Goal: Task Accomplishment & Management: Use online tool/utility

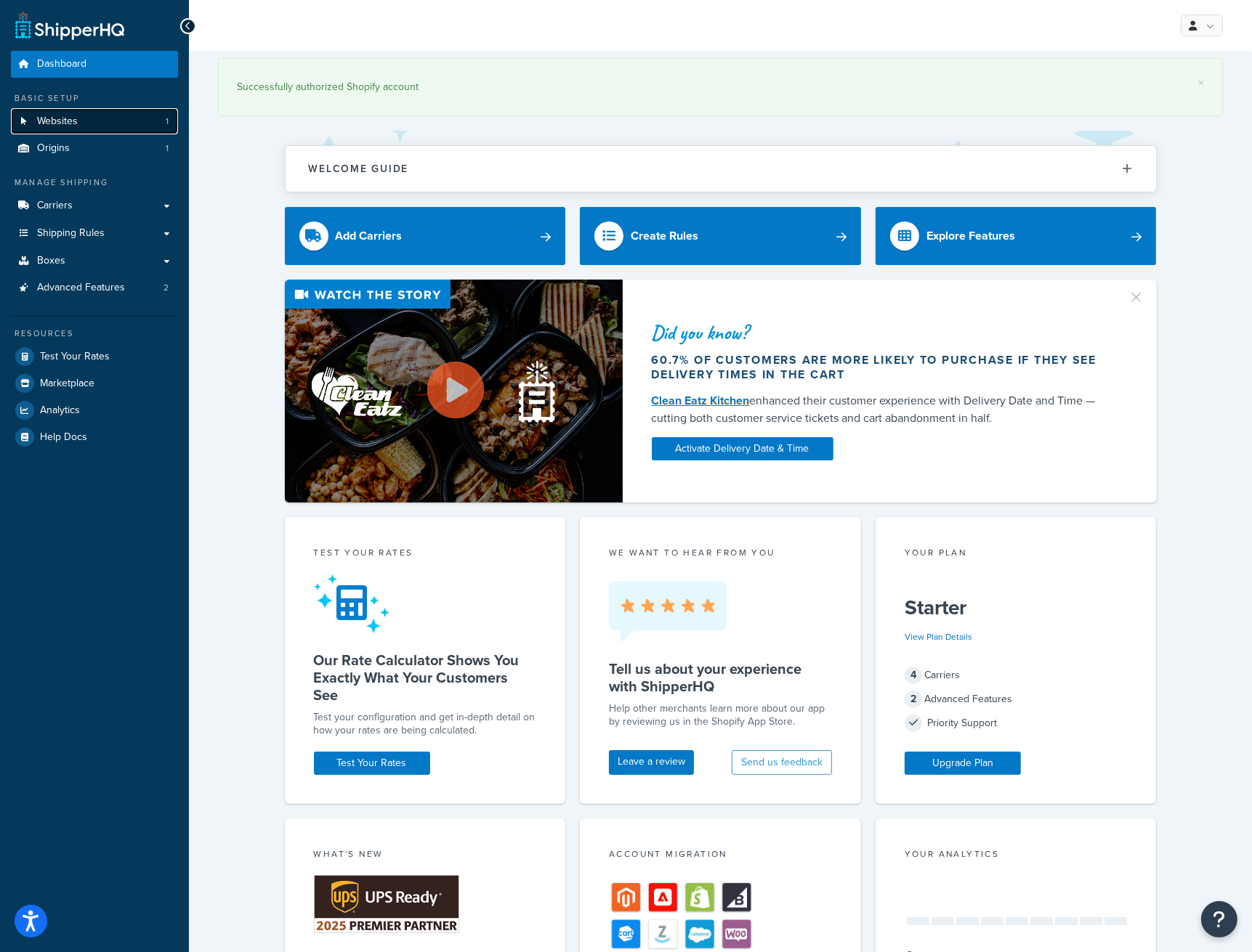
click at [125, 109] on link "Websites 1" at bounding box center [95, 121] width 168 height 27
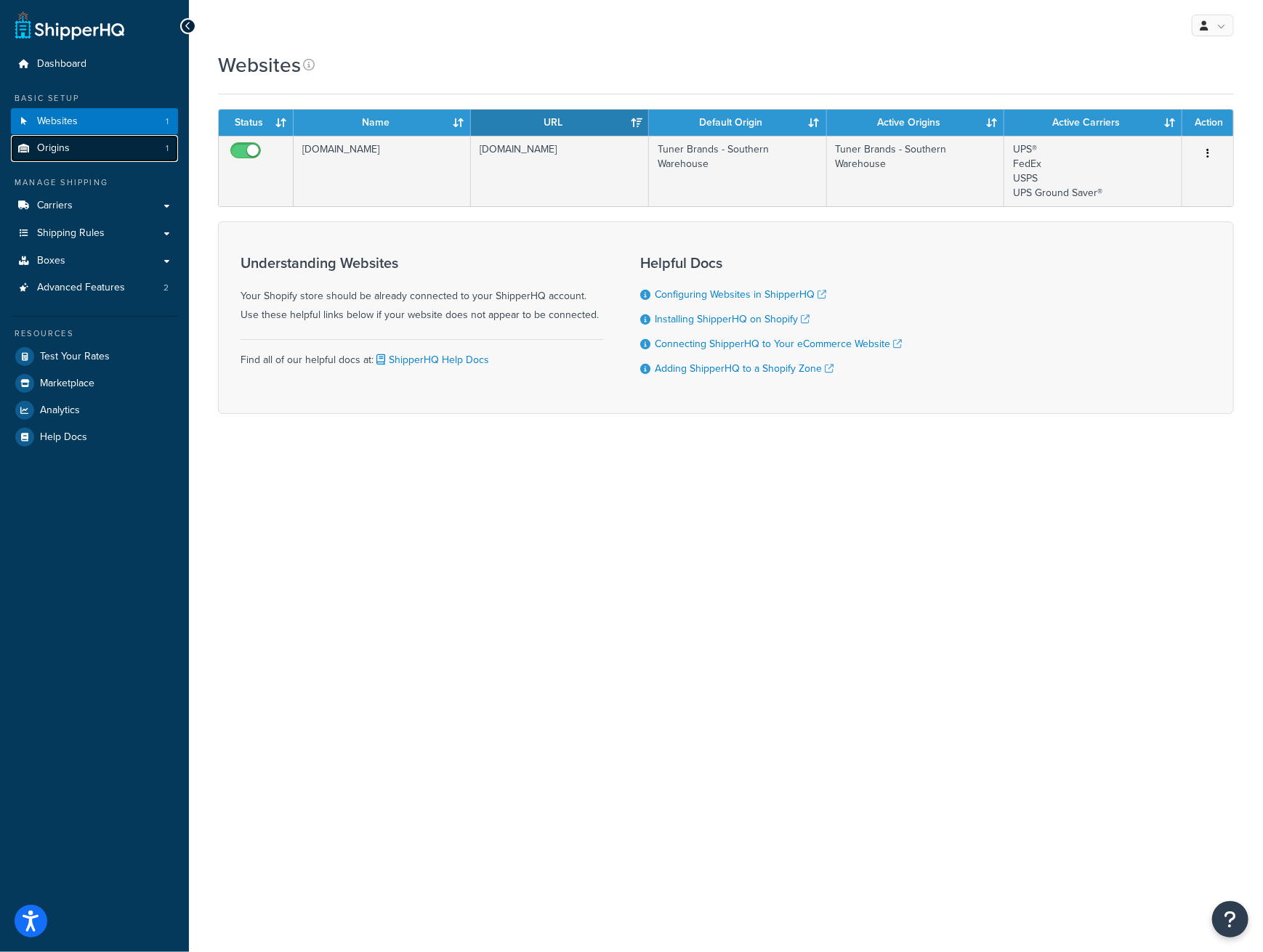
click at [125, 149] on link "Origins 1" at bounding box center [95, 148] width 168 height 27
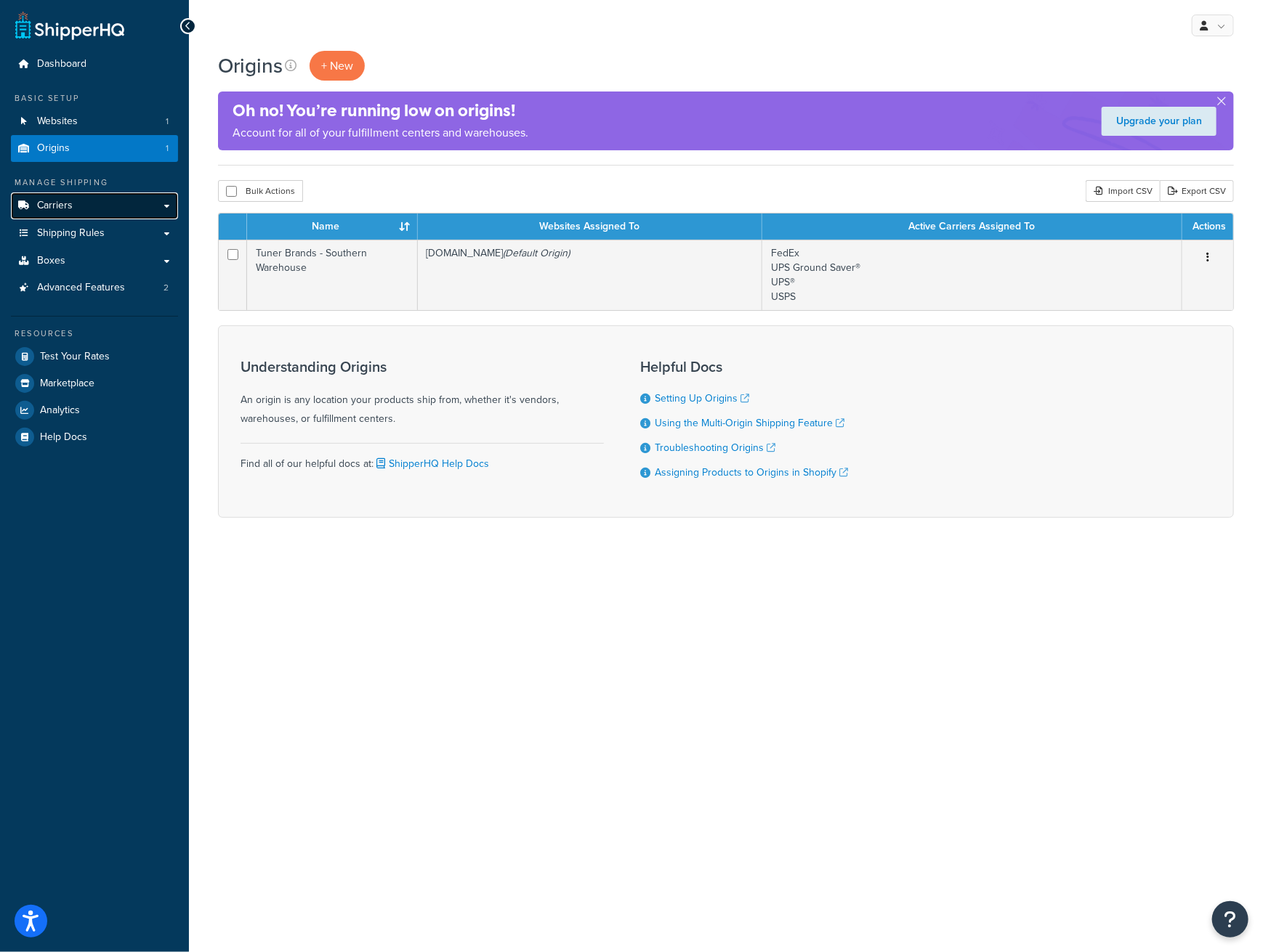
click at [122, 204] on link "Carriers" at bounding box center [95, 205] width 168 height 27
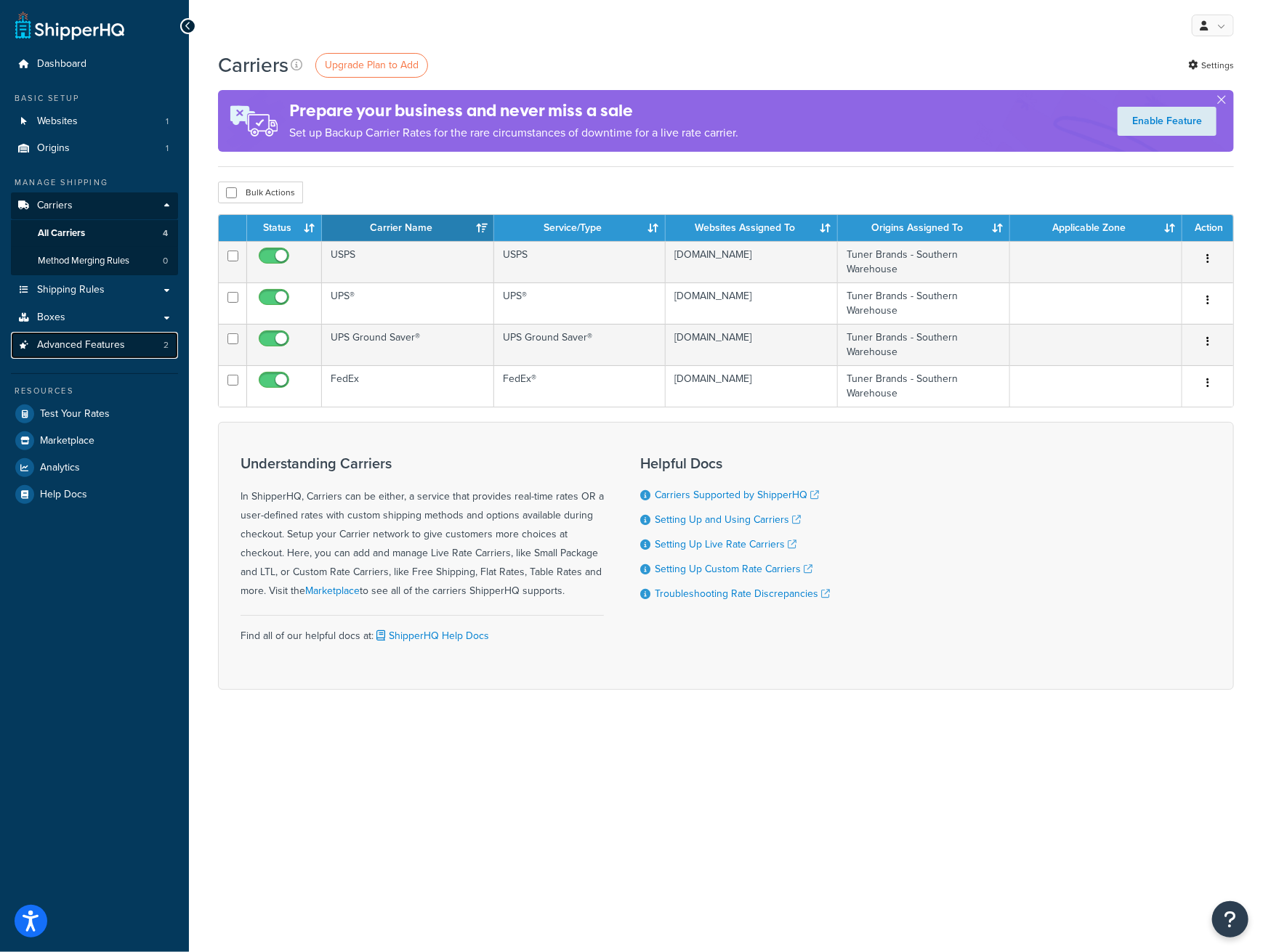
click at [96, 352] on span "Advanced Features" at bounding box center [81, 345] width 88 height 13
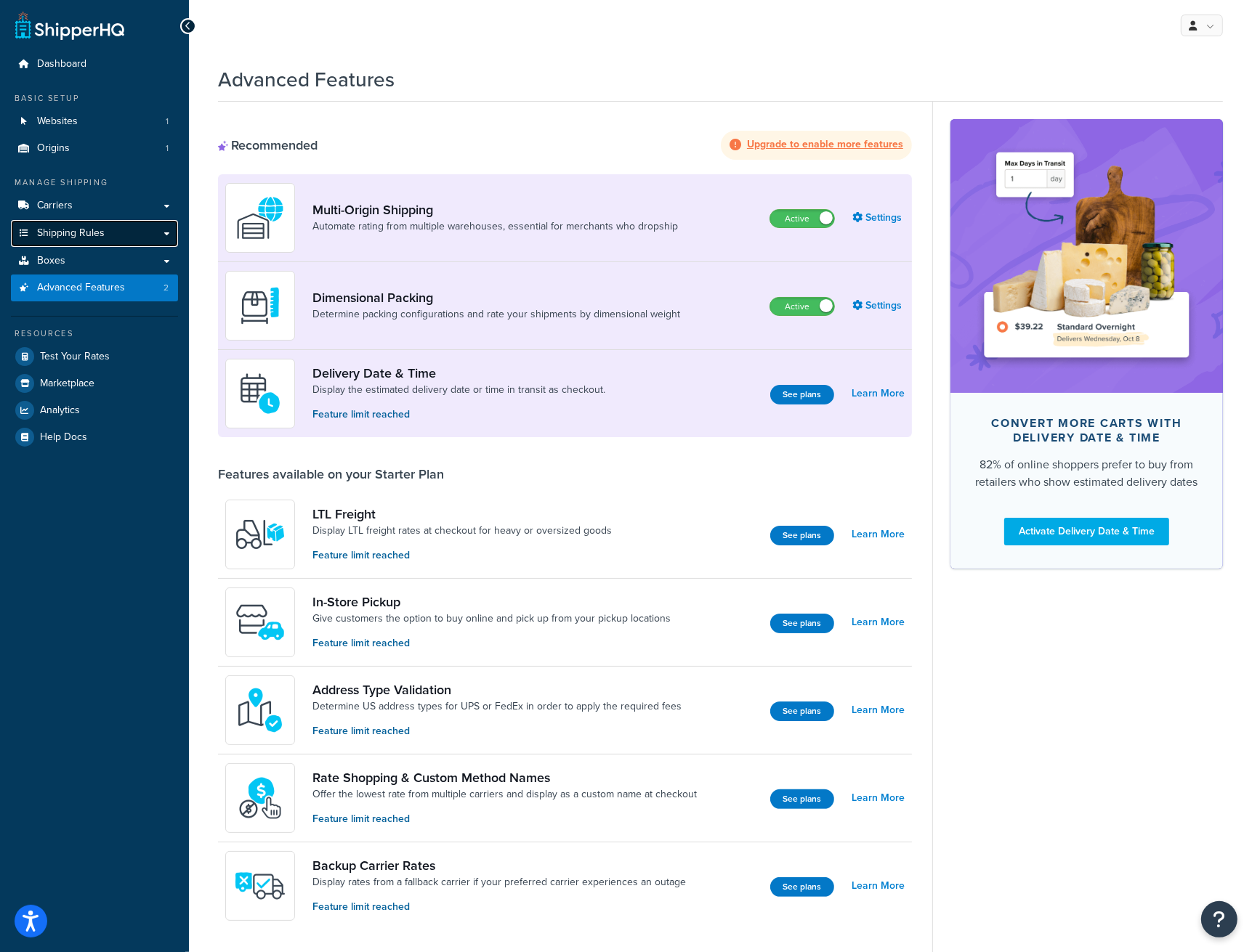
click at [80, 238] on span "Shipping Rules" at bounding box center [71, 234] width 68 height 13
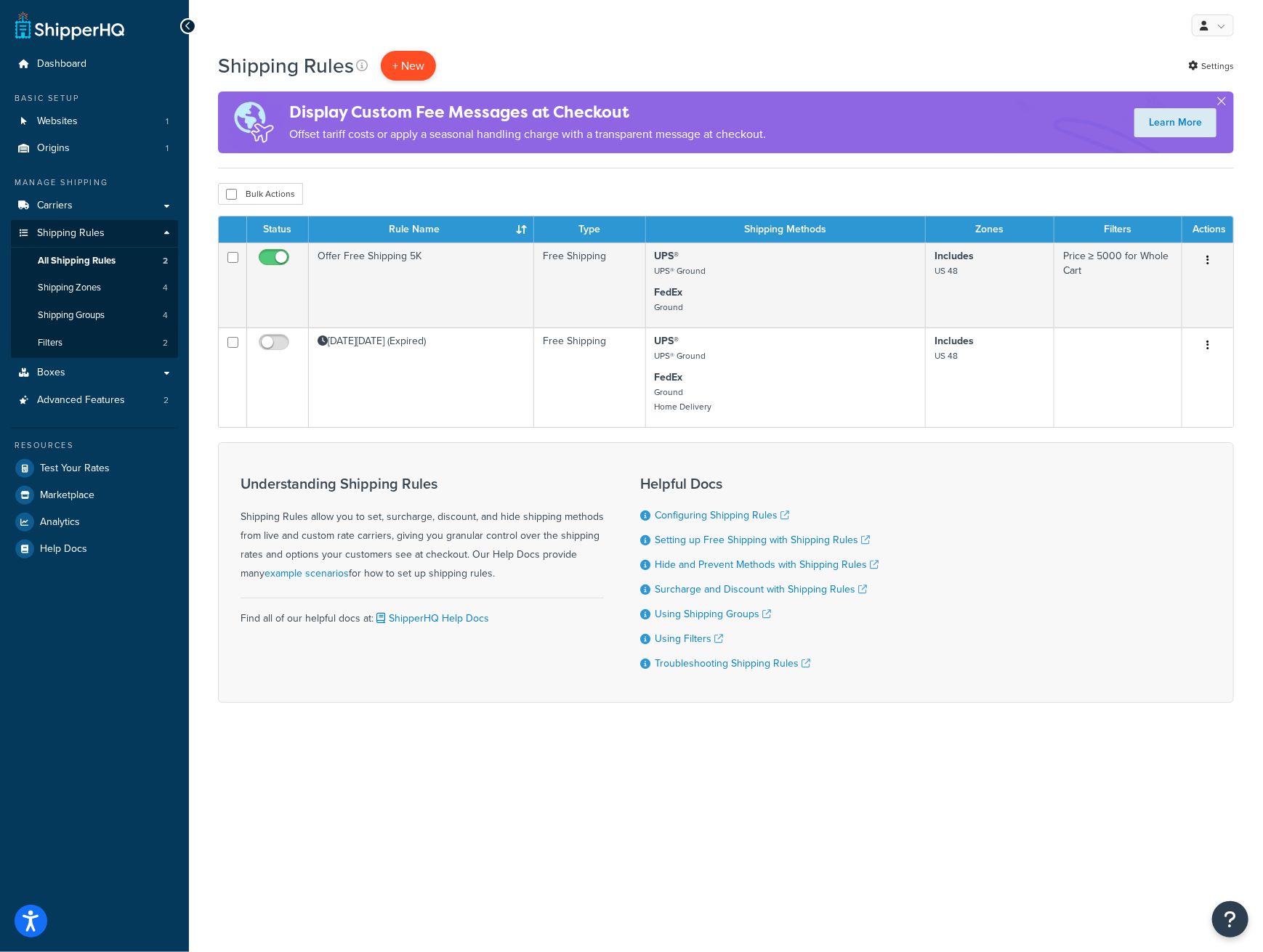
click at [411, 65] on p "+ New" at bounding box center [408, 66] width 55 height 30
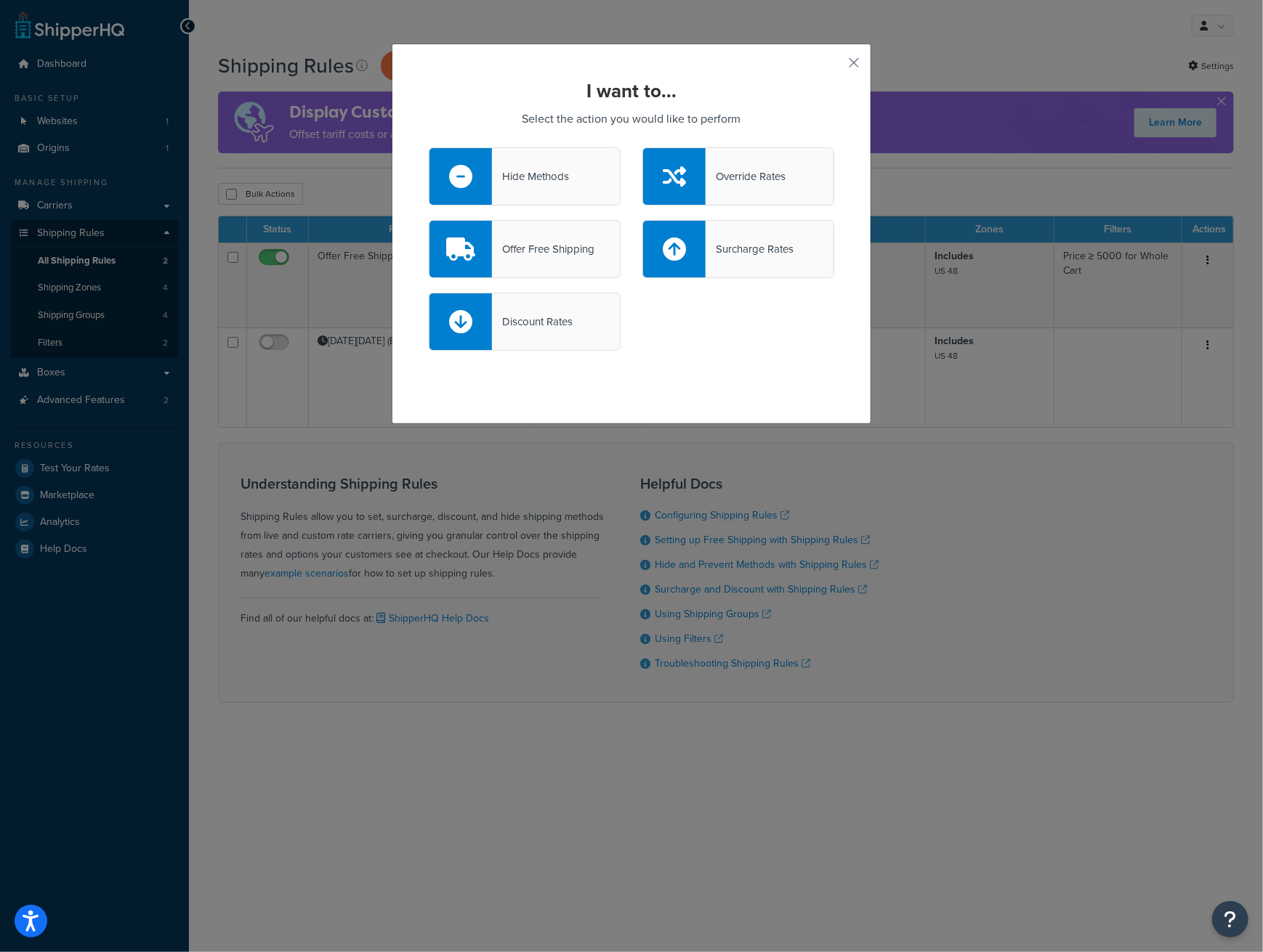
click at [543, 316] on div "Discount Rates" at bounding box center [532, 321] width 81 height 21
click at [0, 0] on input "Discount Rates" at bounding box center [0, 0] width 0 height 0
select select "CART"
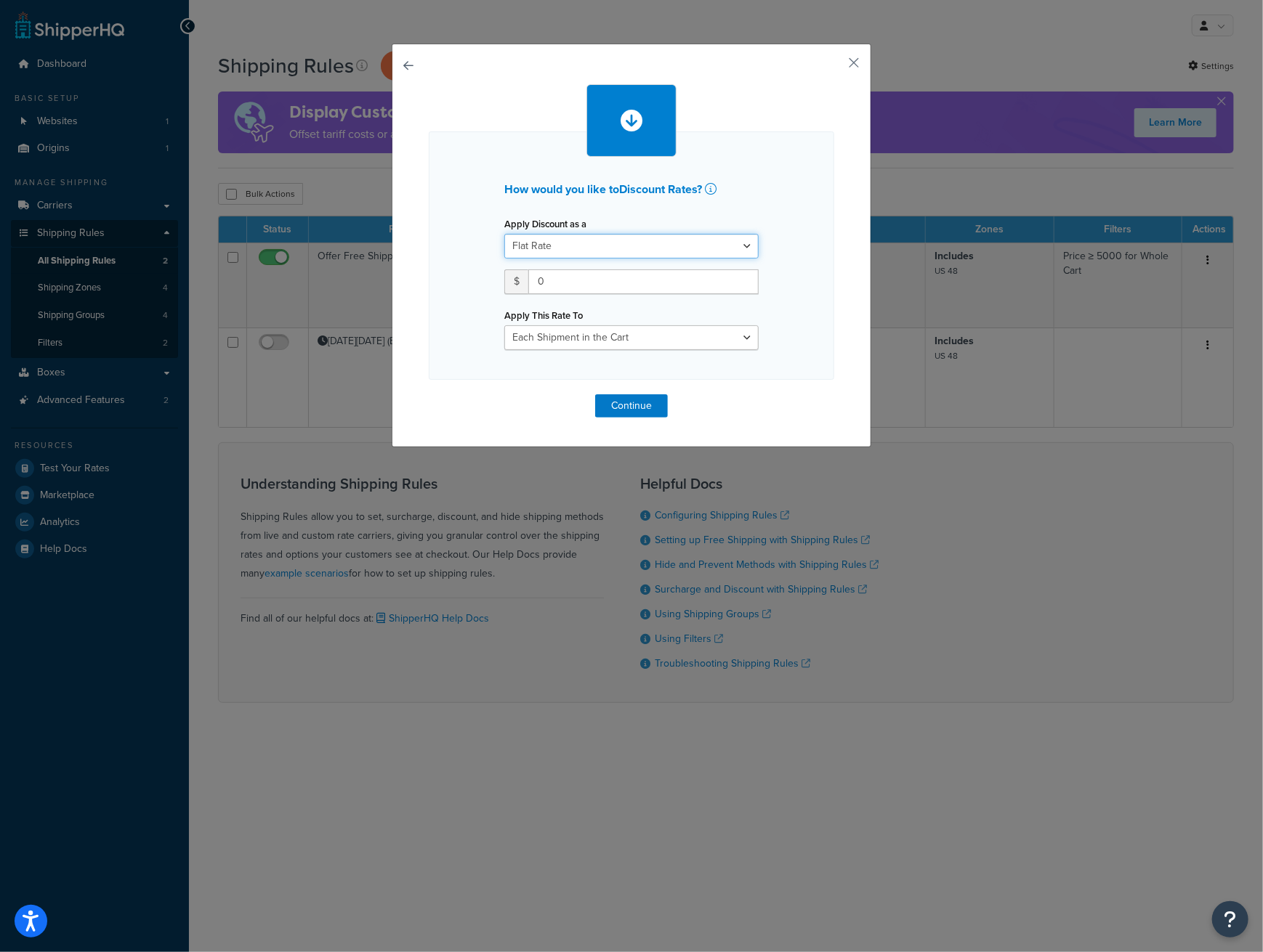
click at [609, 247] on select "Flat Rate Percentage Flat Rate & Percentage" at bounding box center [632, 245] width 254 height 25
click at [653, 205] on div "How would you like to Discount Rates ? Apply Discount as a Flat Rate Percentage…" at bounding box center [632, 267] width 254 height 168
click at [628, 320] on div "Apply This Rate To Entire Cart Each Shipment in the Cart Each Origin in the Car…" at bounding box center [632, 328] width 254 height 45
click at [629, 336] on select "Entire Cart Each Shipment in the Cart Each Origin in the Cart Each Shipping Gro…" at bounding box center [632, 337] width 254 height 25
drag, startPoint x: 785, startPoint y: 383, endPoint x: 886, endPoint y: 90, distance: 309.9
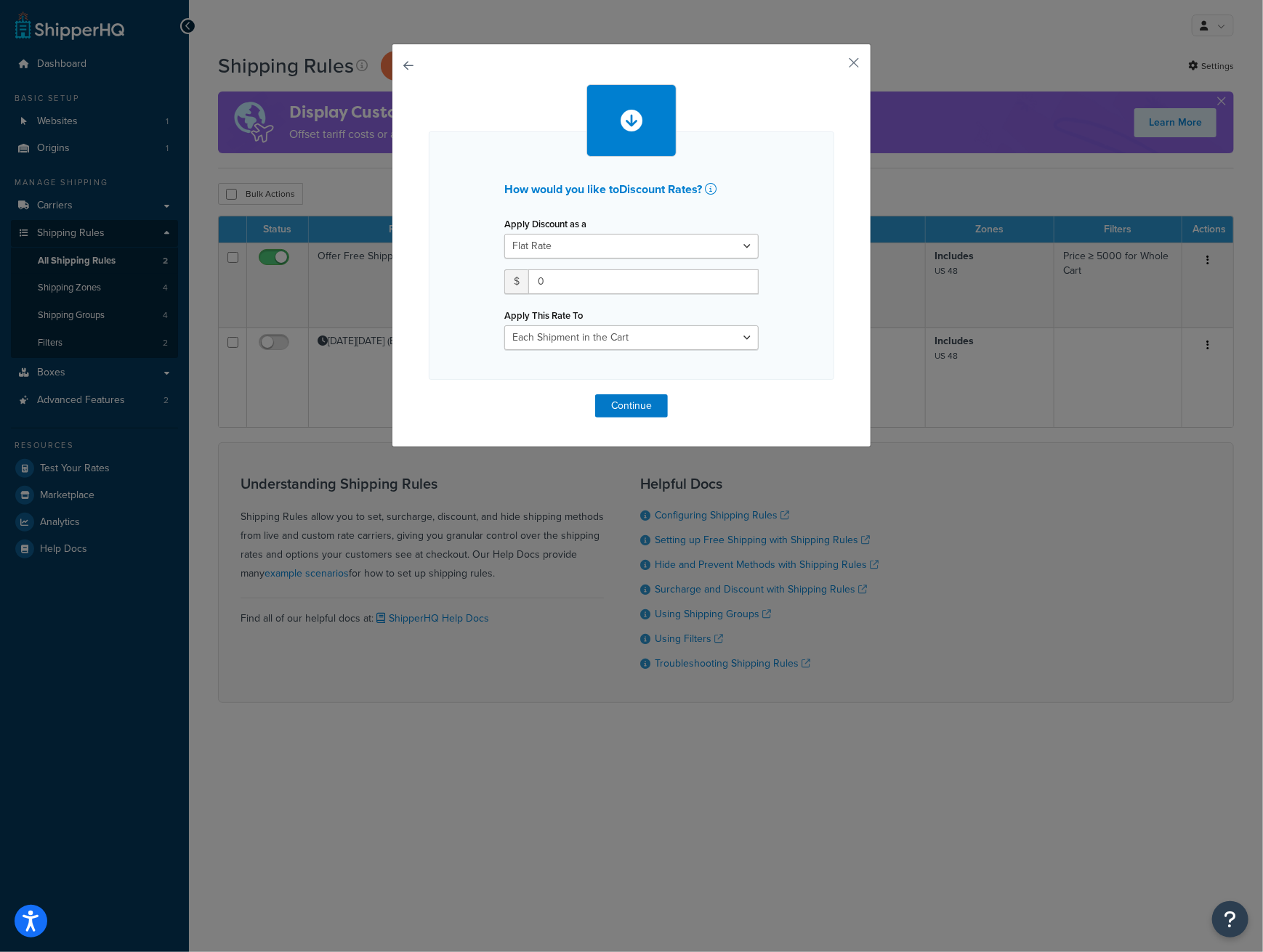
click at [806, 351] on div "How would you like to Discount Rates ? Apply Discount as a Flat Rate Percentage…" at bounding box center [631, 251] width 405 height 333
click at [834, 66] on button "button" at bounding box center [833, 68] width 4 height 4
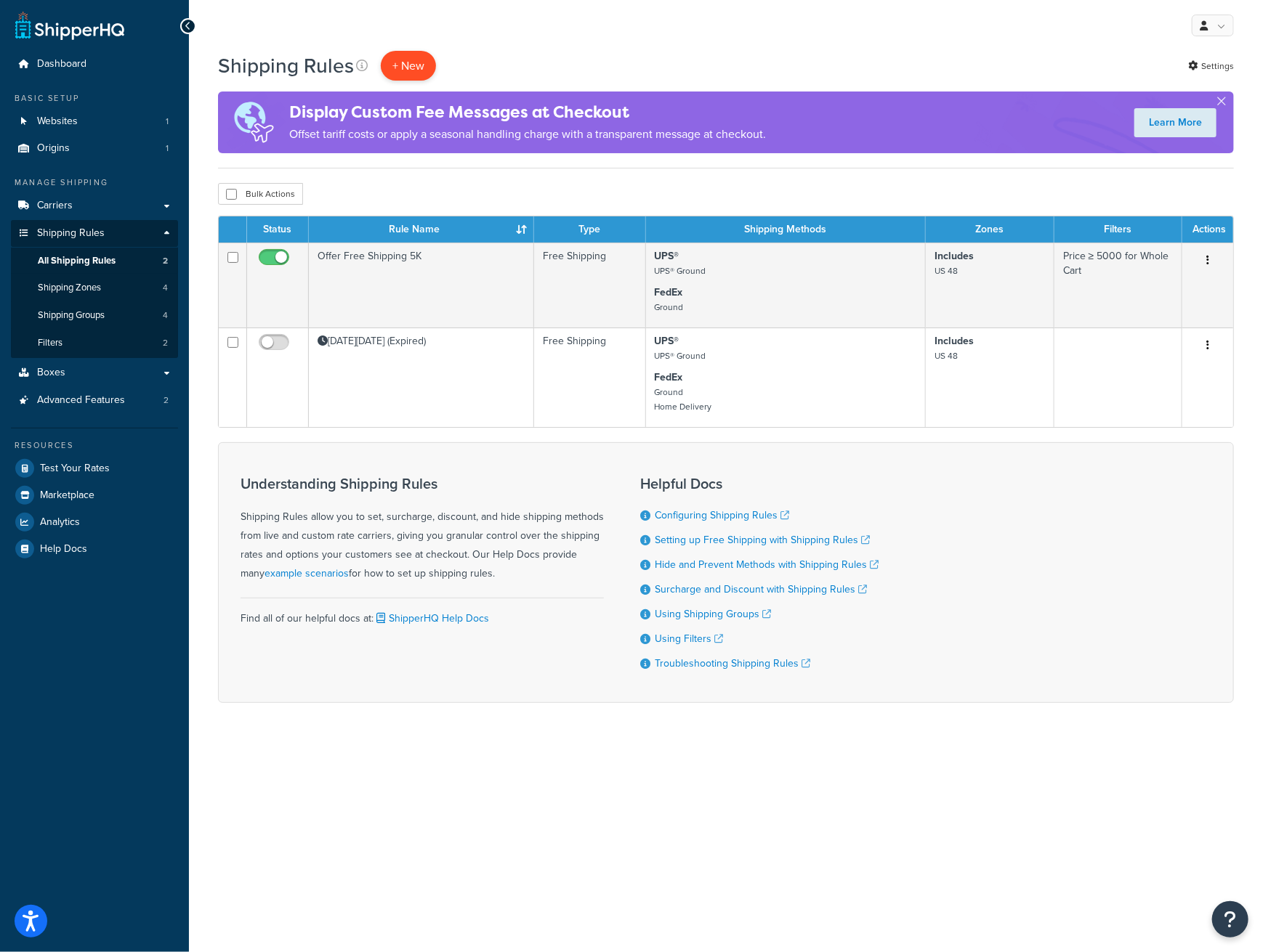
click at [410, 76] on p "+ New" at bounding box center [408, 66] width 55 height 30
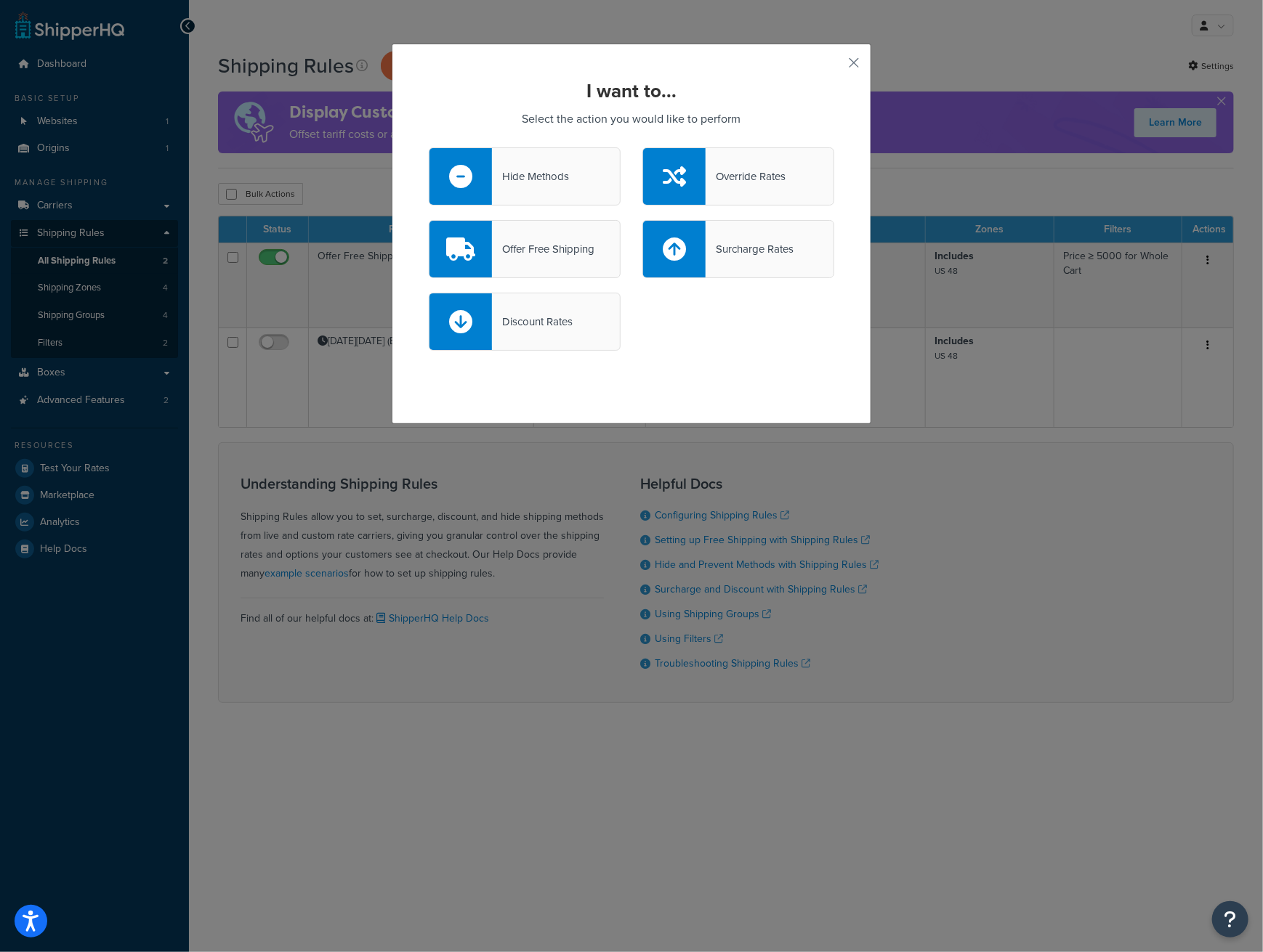
click at [516, 254] on div "Offer Free Shipping" at bounding box center [543, 249] width 103 height 21
click at [0, 0] on input "Offer Free Shipping" at bounding box center [0, 0] width 0 height 0
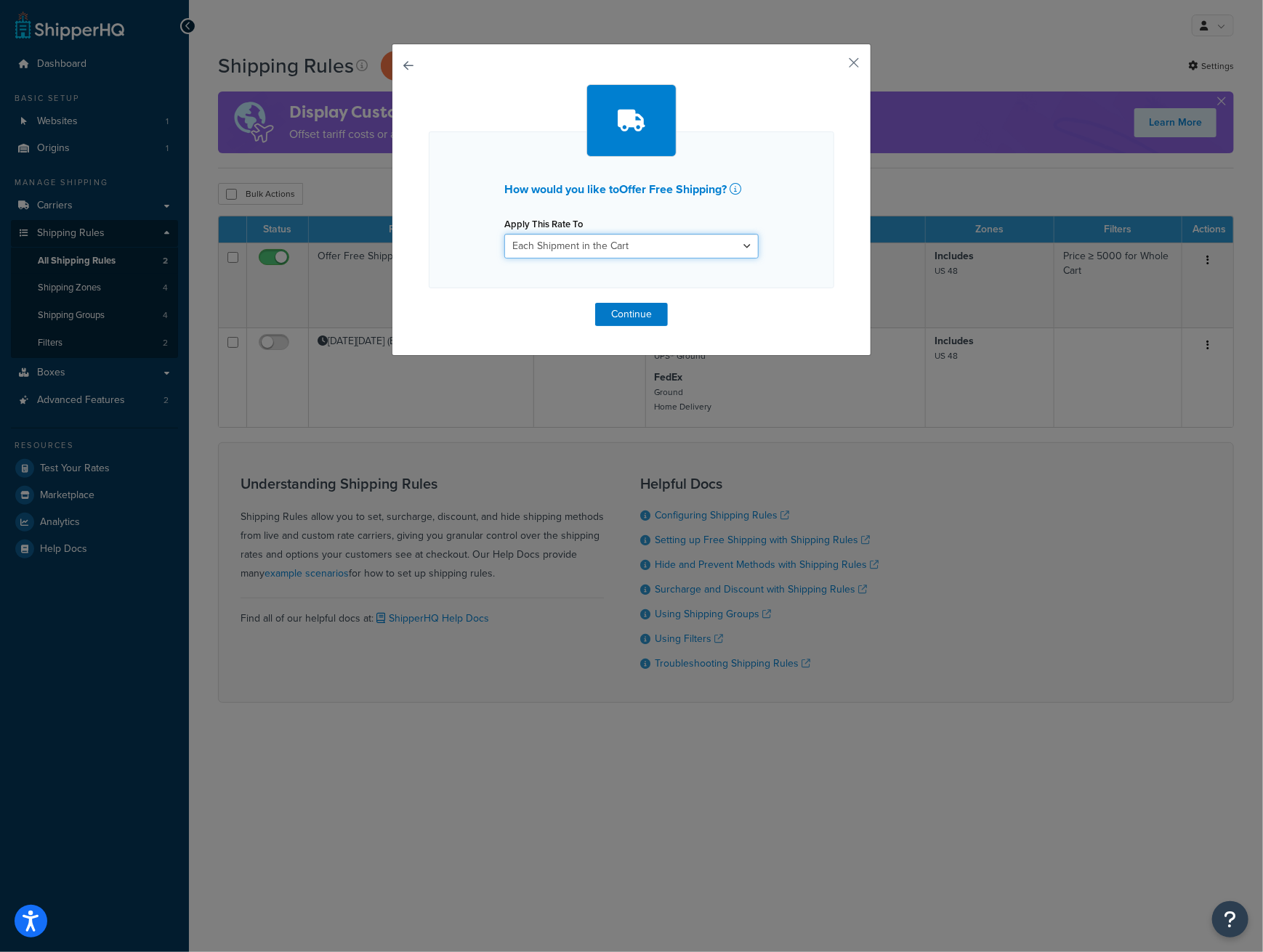
click at [569, 244] on select "Each Shipment in the Cart Each Origin in the Cart Each Shipping Group in the Ca…" at bounding box center [632, 245] width 254 height 25
click at [713, 247] on select "Each Shipment in the Cart Each Origin in the Cart Each Shipping Group in the Ca…" at bounding box center [632, 245] width 254 height 25
click at [429, 303] on button "button" at bounding box center [429, 303] width 0 height 0
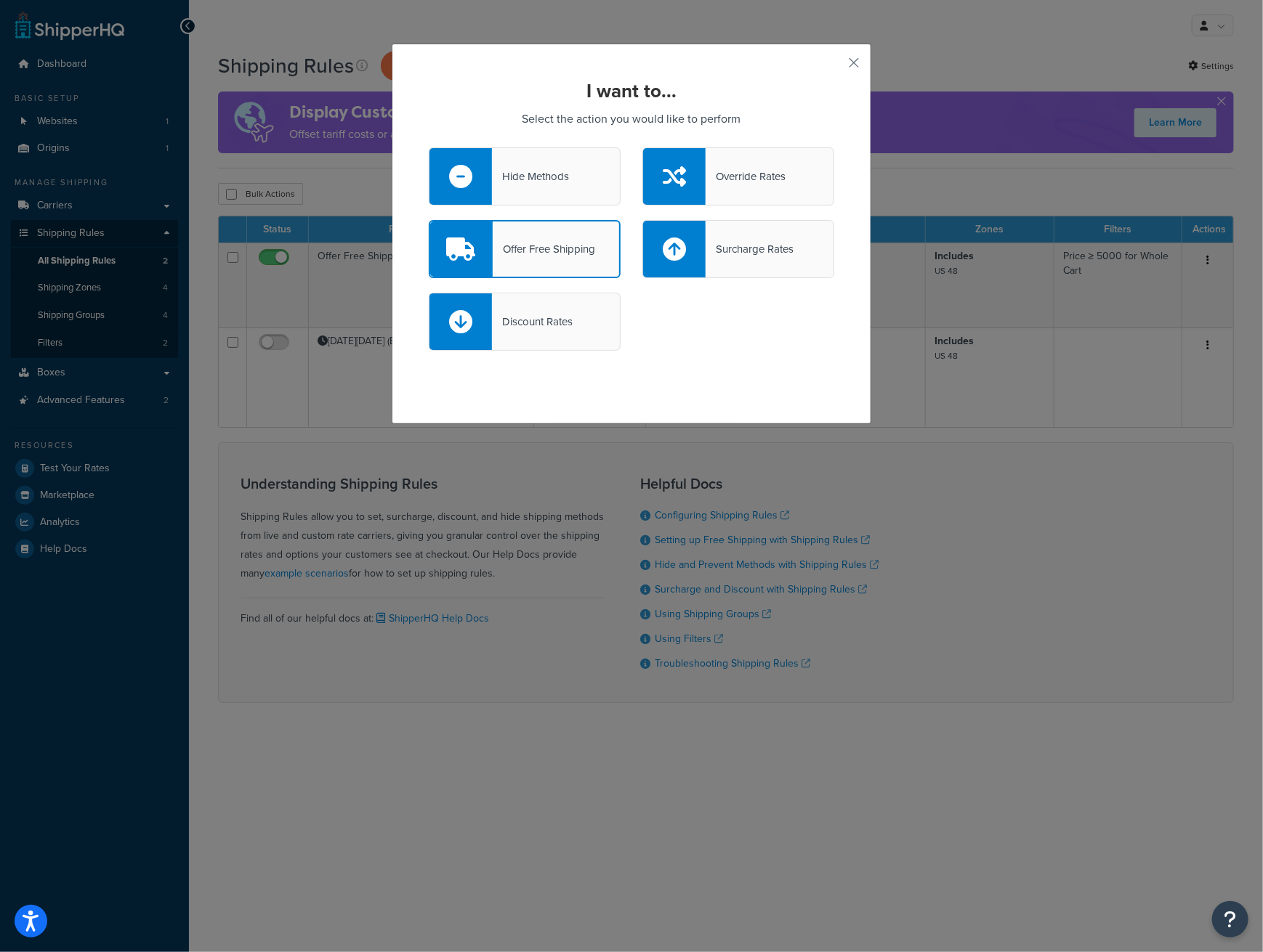
click at [560, 347] on div "Discount Rates" at bounding box center [525, 321] width 192 height 58
click at [0, 0] on input "Discount Rates" at bounding box center [0, 0] width 0 height 0
select select "CART"
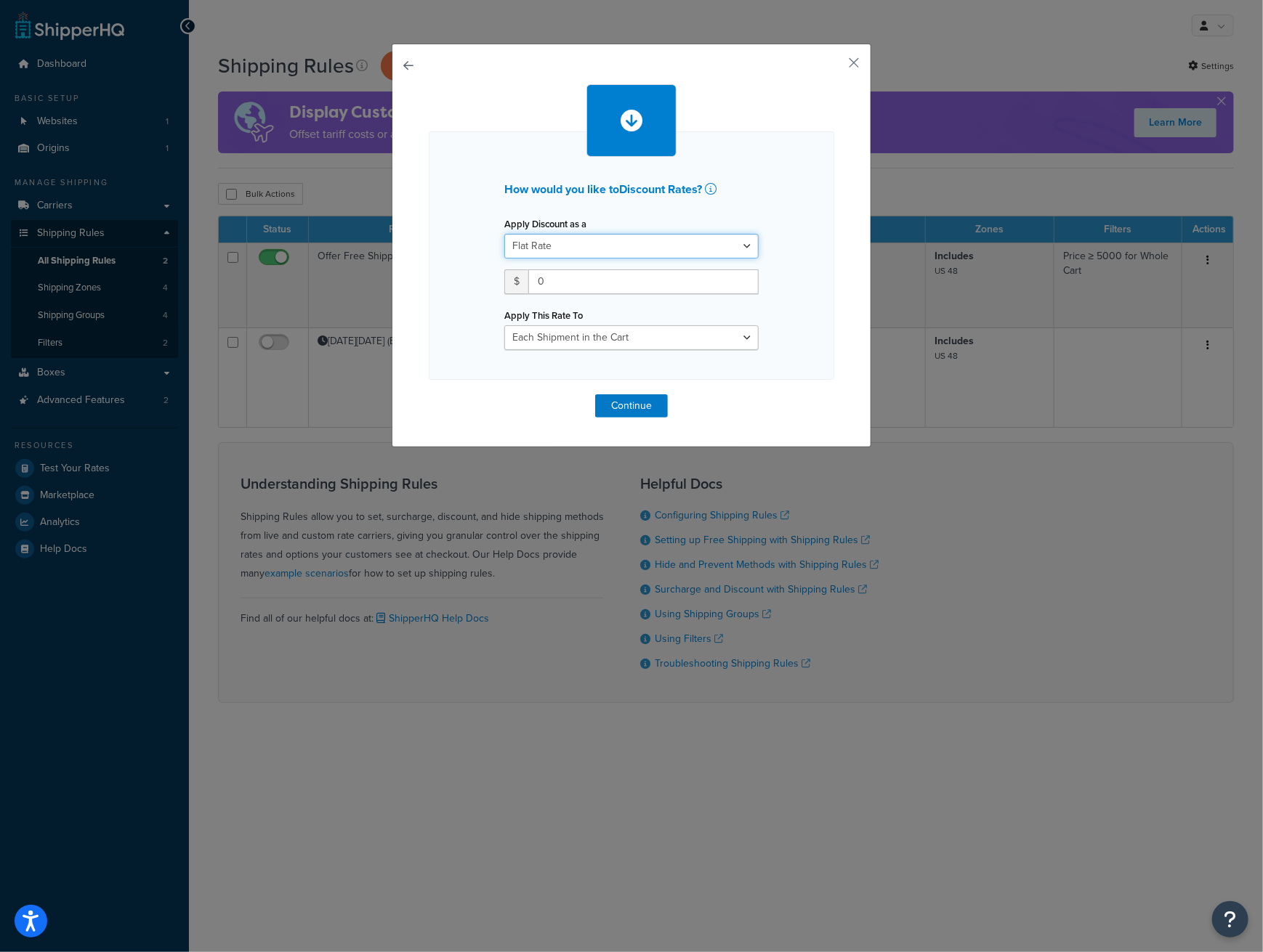
click at [588, 250] on select "Flat Rate Percentage Flat Rate & Percentage" at bounding box center [632, 245] width 254 height 25
select select "FLAT_RATE_AND_PERCENTAGE"
click at [505, 234] on select "Flat Rate Percentage Flat Rate & Percentage" at bounding box center [632, 245] width 254 height 25
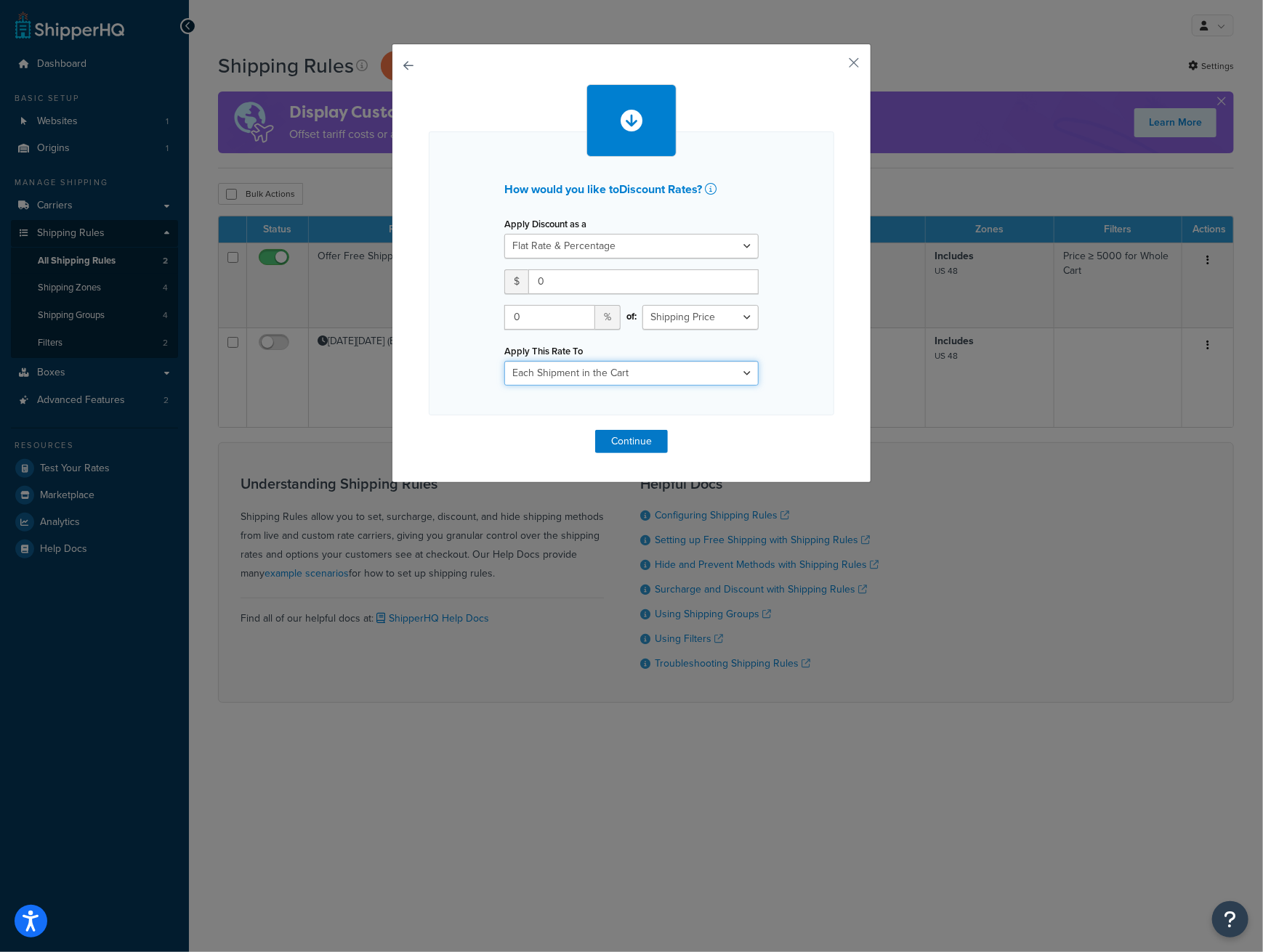
click at [627, 374] on select "Entire Cart Each Shipment in the Cart Each Origin in the Cart Each Shipping Gro…" at bounding box center [632, 373] width 254 height 25
drag, startPoint x: 793, startPoint y: 299, endPoint x: 767, endPoint y: 260, distance: 46.9
click at [792, 295] on div "How would you like to Discount Rates ? Apply Discount as a Flat Rate Percentage…" at bounding box center [631, 273] width 405 height 284
click at [393, 62] on div "How would you like to Discount Rates ? Apply Discount as a Flat Rate Percentage…" at bounding box center [631, 263] width 480 height 440
click at [429, 430] on button "button" at bounding box center [429, 430] width 0 height 0
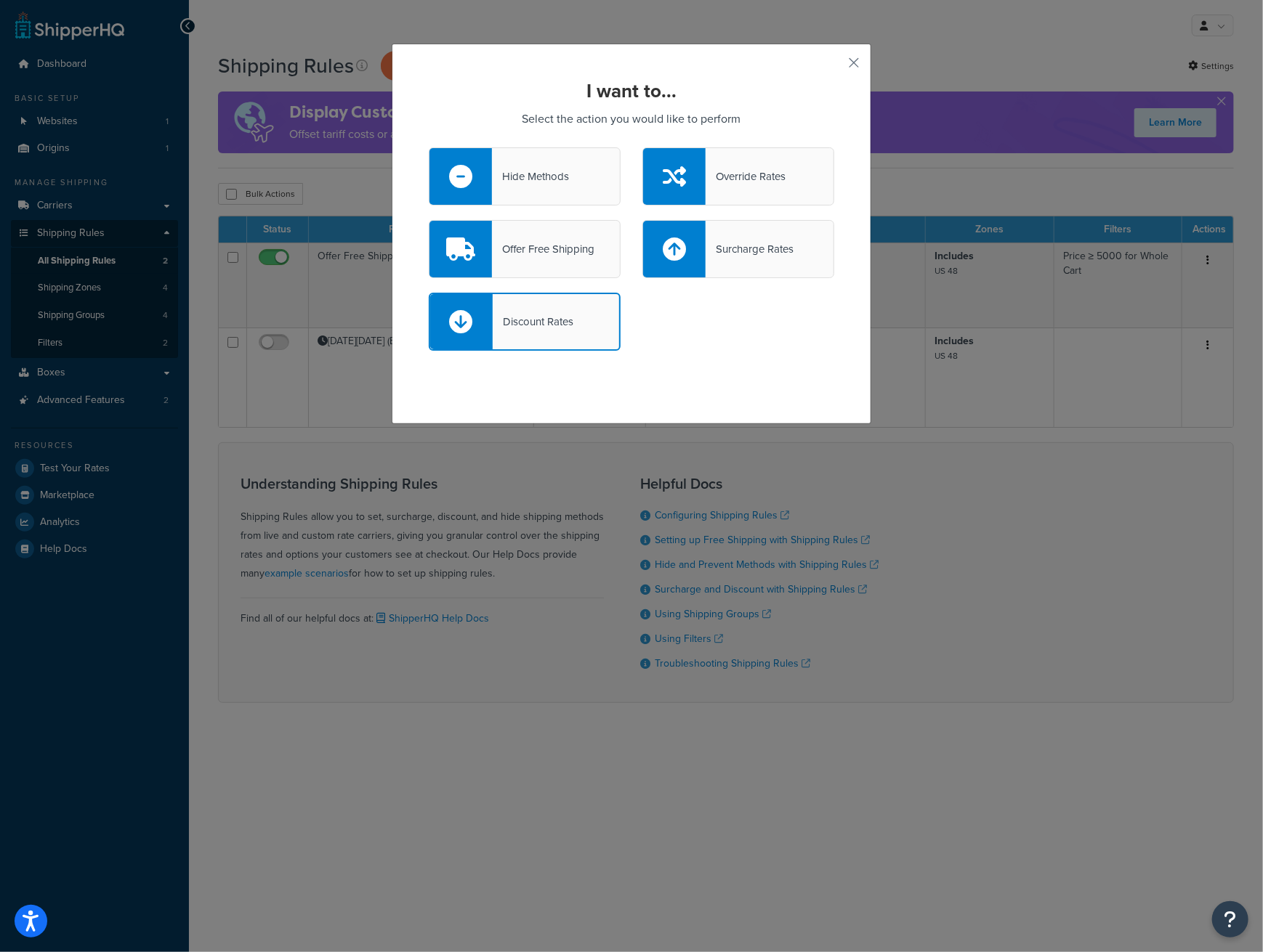
click at [694, 178] on div at bounding box center [673, 176] width 62 height 57
click at [0, 0] on input "Override Rates" at bounding box center [0, 0] width 0 height 0
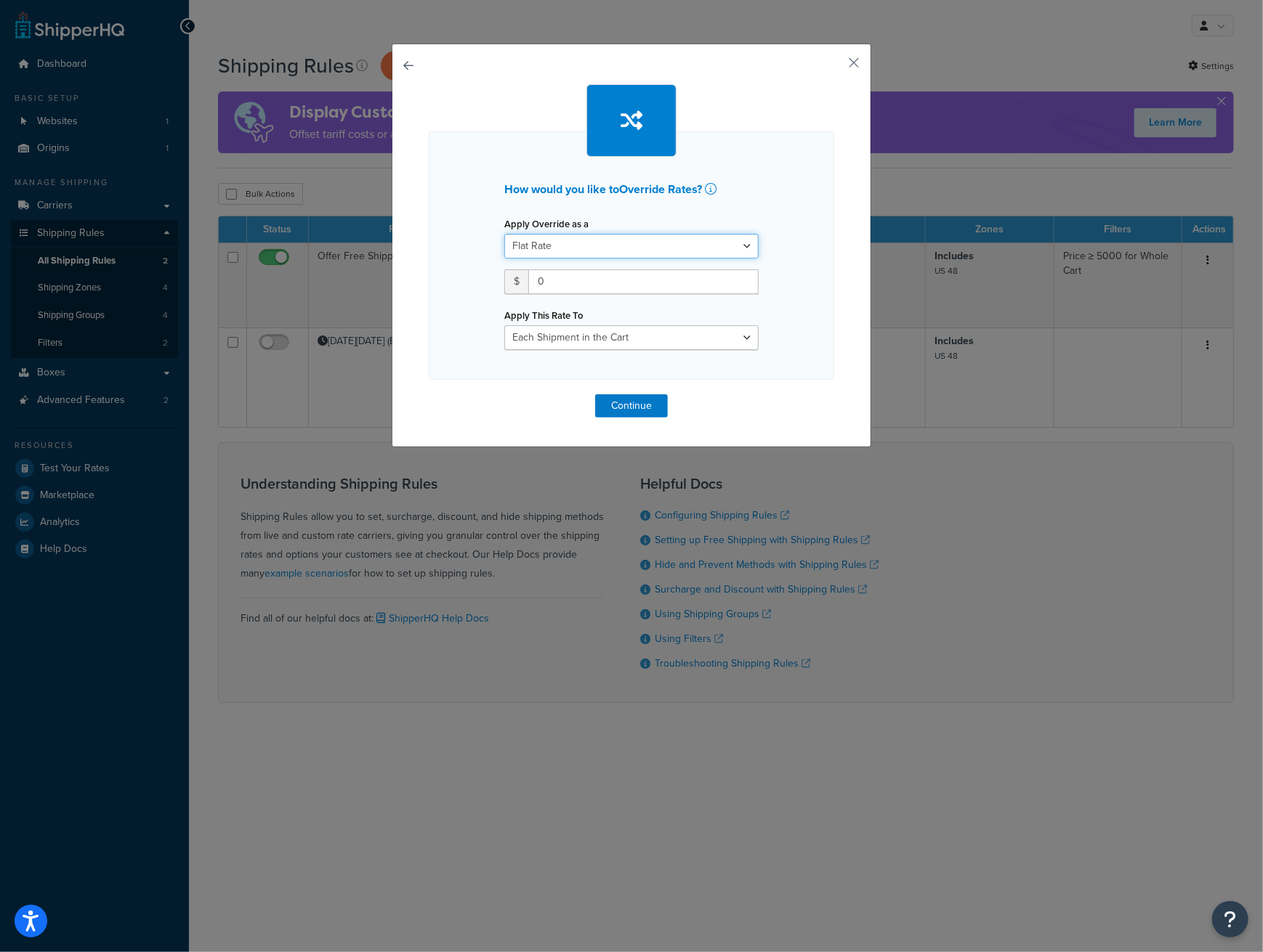
click at [623, 253] on select "Flat Rate Percentage Flat Rate & Percentage" at bounding box center [632, 245] width 254 height 25
click at [429, 394] on button "button" at bounding box center [429, 394] width 0 height 0
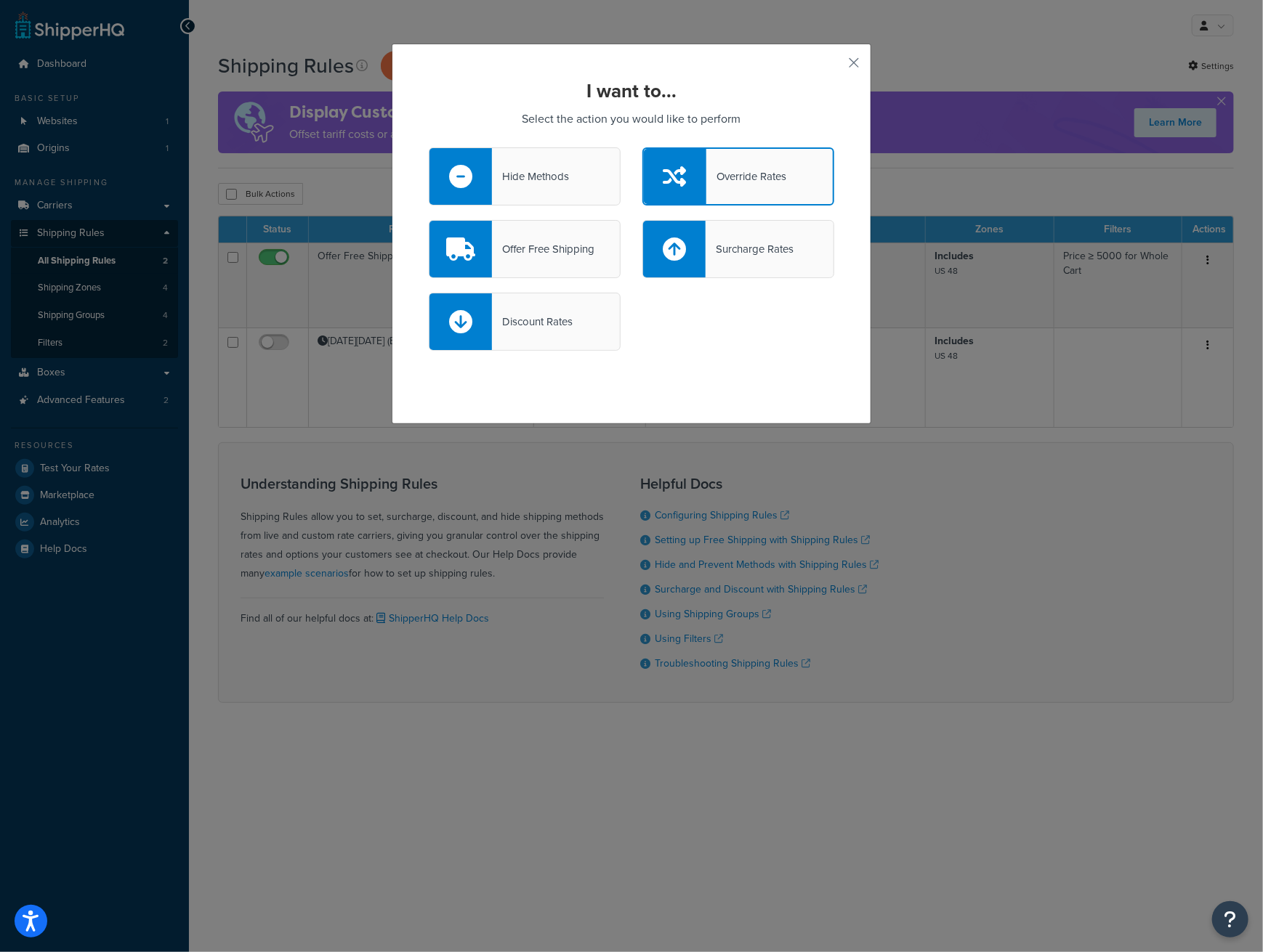
click at [675, 261] on div at bounding box center [673, 249] width 62 height 57
click at [0, 0] on input "Surcharge Rates" at bounding box center [0, 0] width 0 height 0
select select "CART"
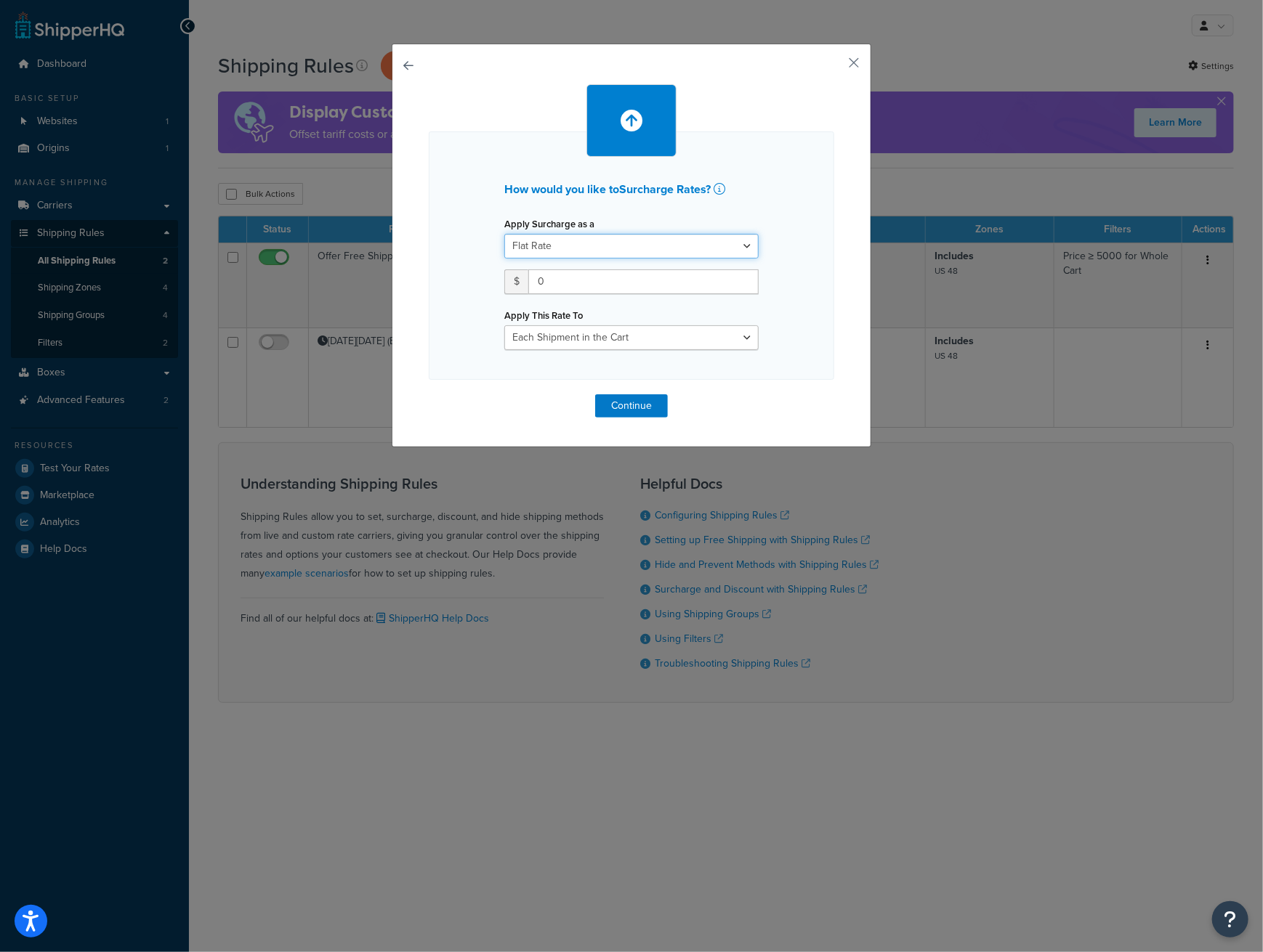
click at [610, 247] on select "Flat Rate Percentage Flat Rate & Percentage" at bounding box center [632, 245] width 254 height 25
click at [613, 344] on select "Entire Cart Each Shipment in the Cart Each Origin in the Cart Each Shipping Gro…" at bounding box center [632, 337] width 254 height 25
drag, startPoint x: 613, startPoint y: 342, endPoint x: 613, endPoint y: 327, distance: 15.0
click at [613, 336] on select "Entire Cart Each Shipment in the Cart Each Origin in the Cart Each Shipping Gro…" at bounding box center [632, 337] width 254 height 25
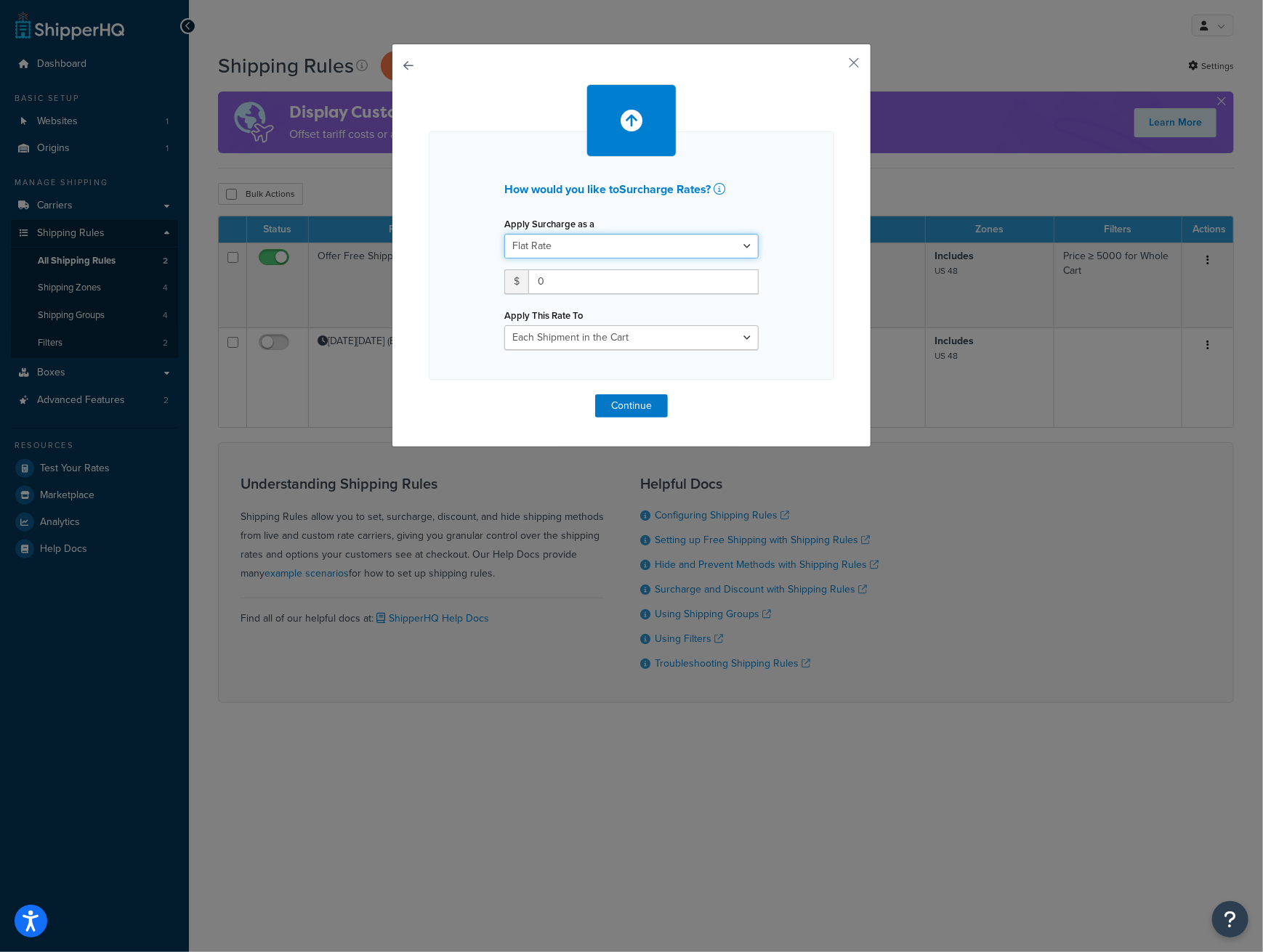
click at [604, 244] on select "Flat Rate Percentage Flat Rate & Percentage" at bounding box center [632, 245] width 254 height 25
click at [429, 394] on button "button" at bounding box center [429, 394] width 0 height 0
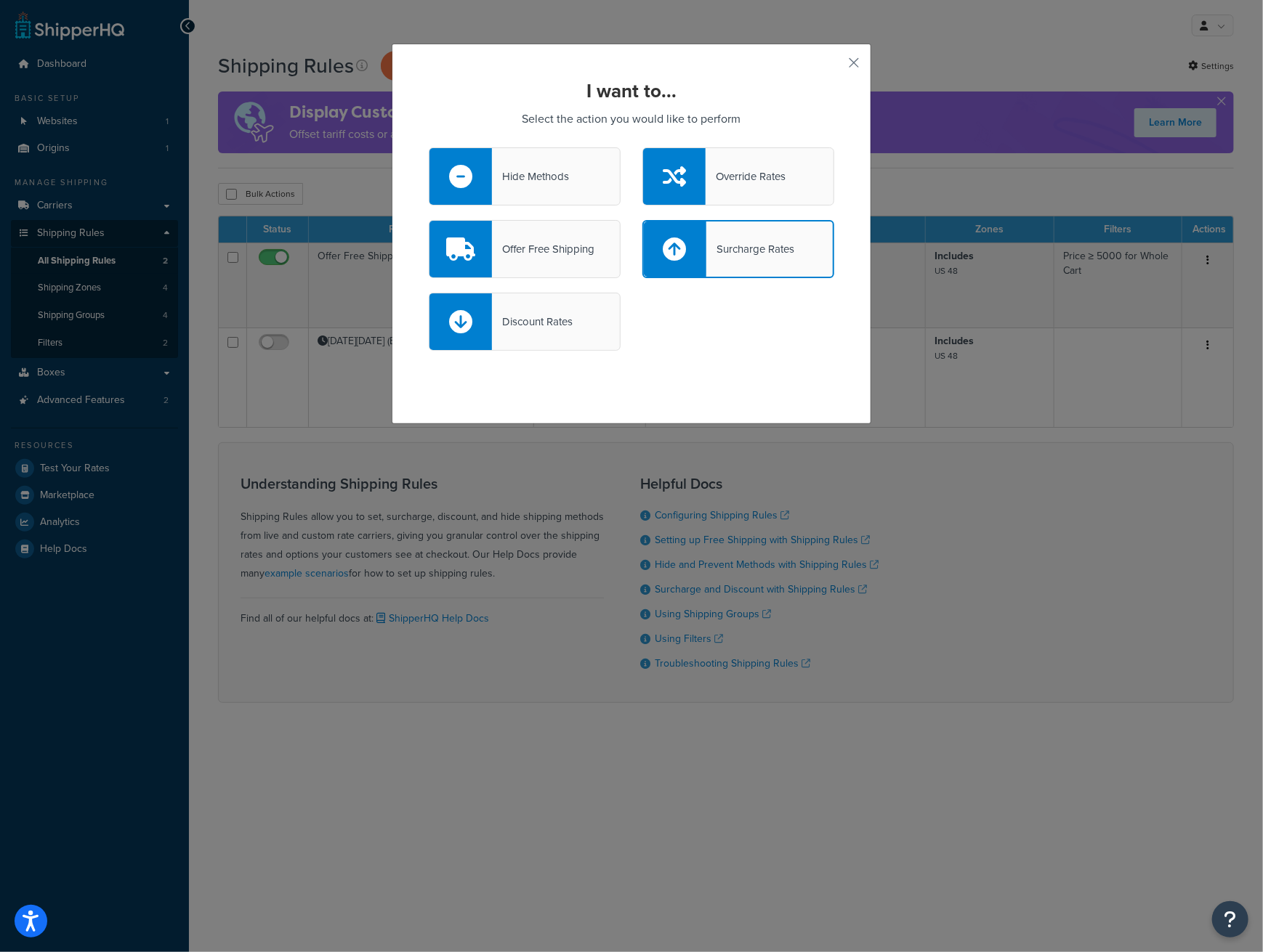
click at [837, 73] on div "I want to... Select the action you would like to perform Hide Methods Override …" at bounding box center [631, 234] width 480 height 380
click at [834, 66] on button "button" at bounding box center [833, 68] width 4 height 4
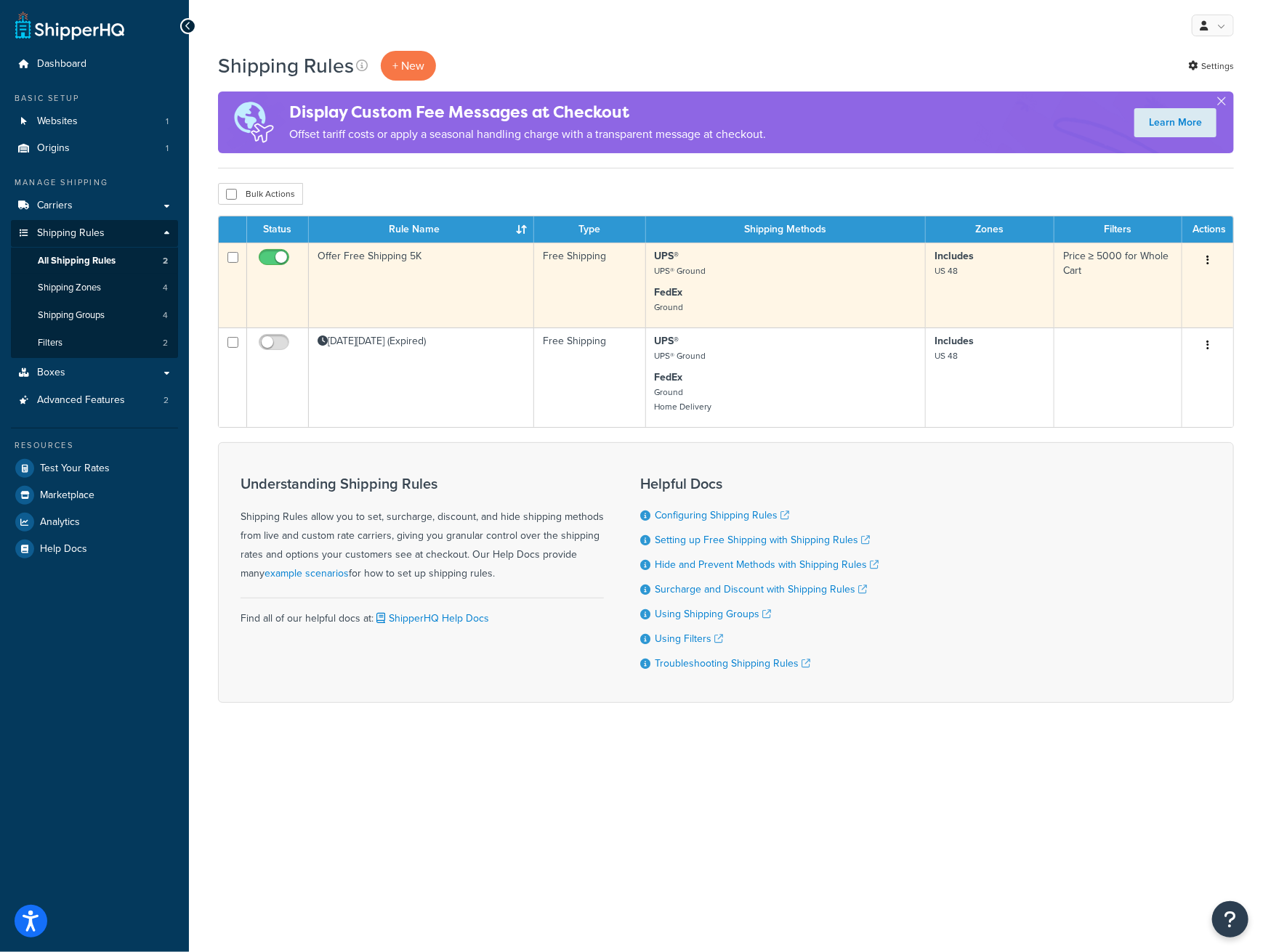
click at [709, 269] on p "UPS® UPS® Ground" at bounding box center [785, 263] width 261 height 29
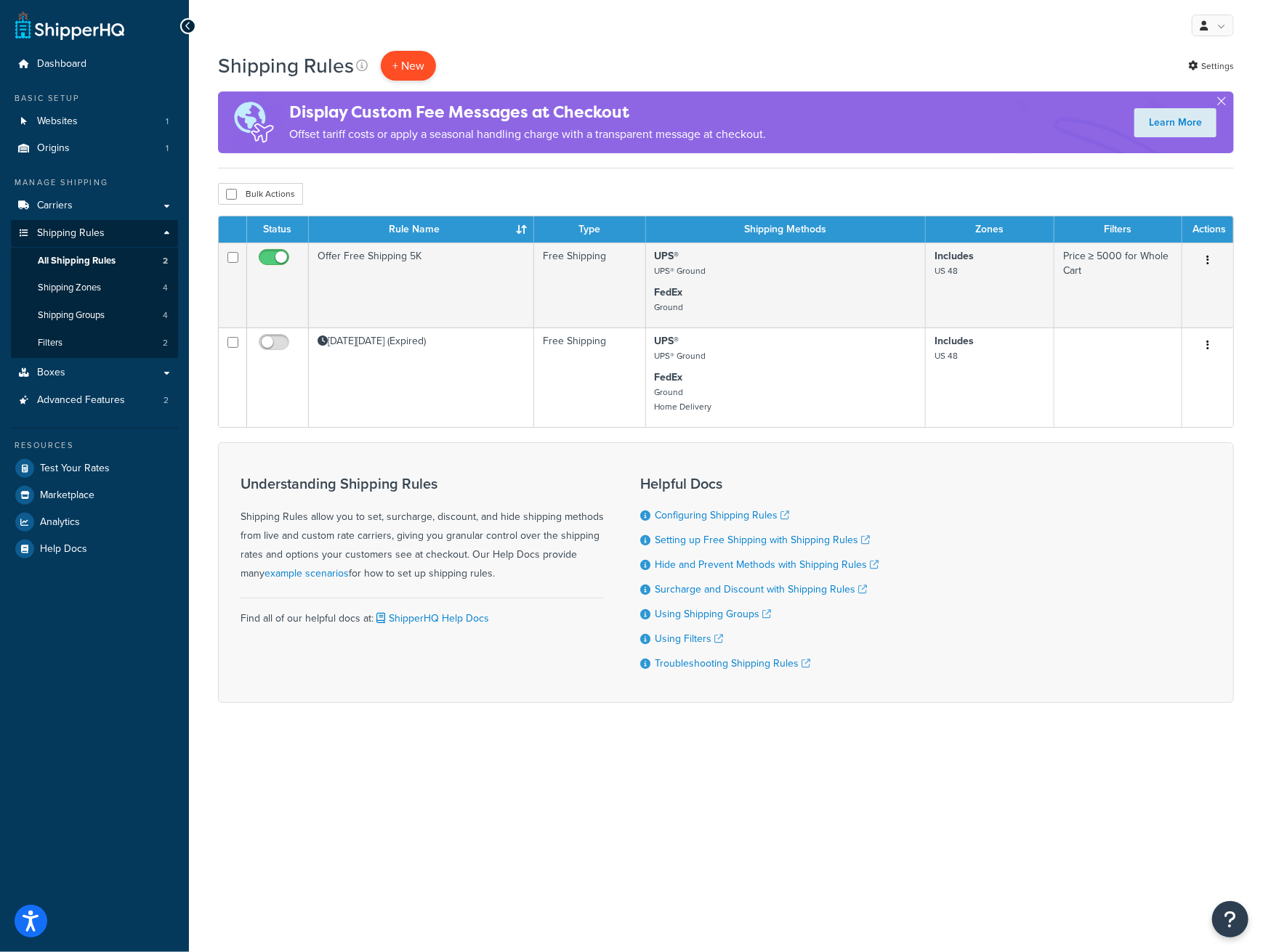
click at [413, 63] on p "+ New" at bounding box center [408, 66] width 55 height 30
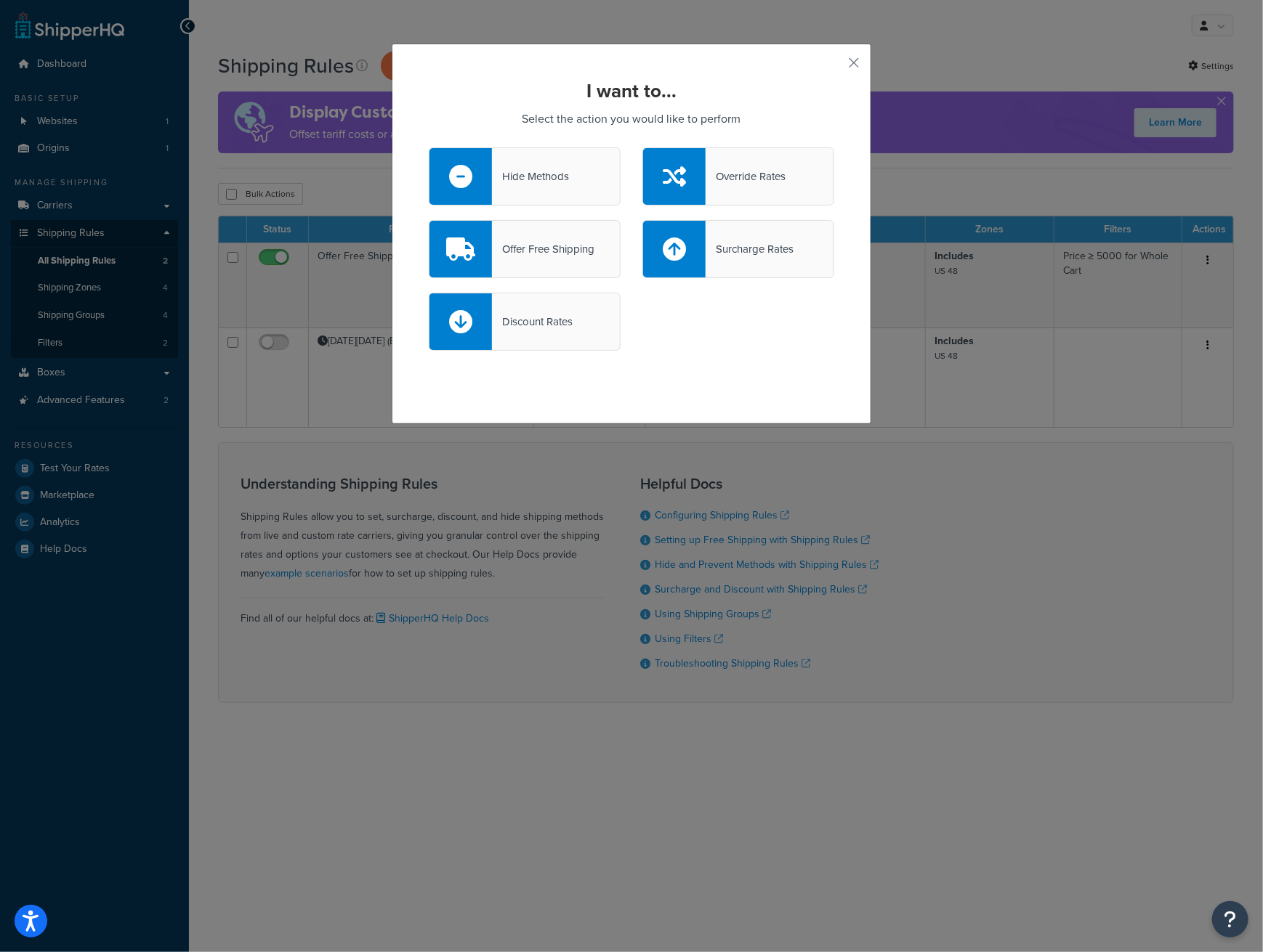
click at [552, 332] on div "Discount Rates" at bounding box center [525, 321] width 192 height 58
click at [0, 0] on input "Discount Rates" at bounding box center [0, 0] width 0 height 0
select select "CART"
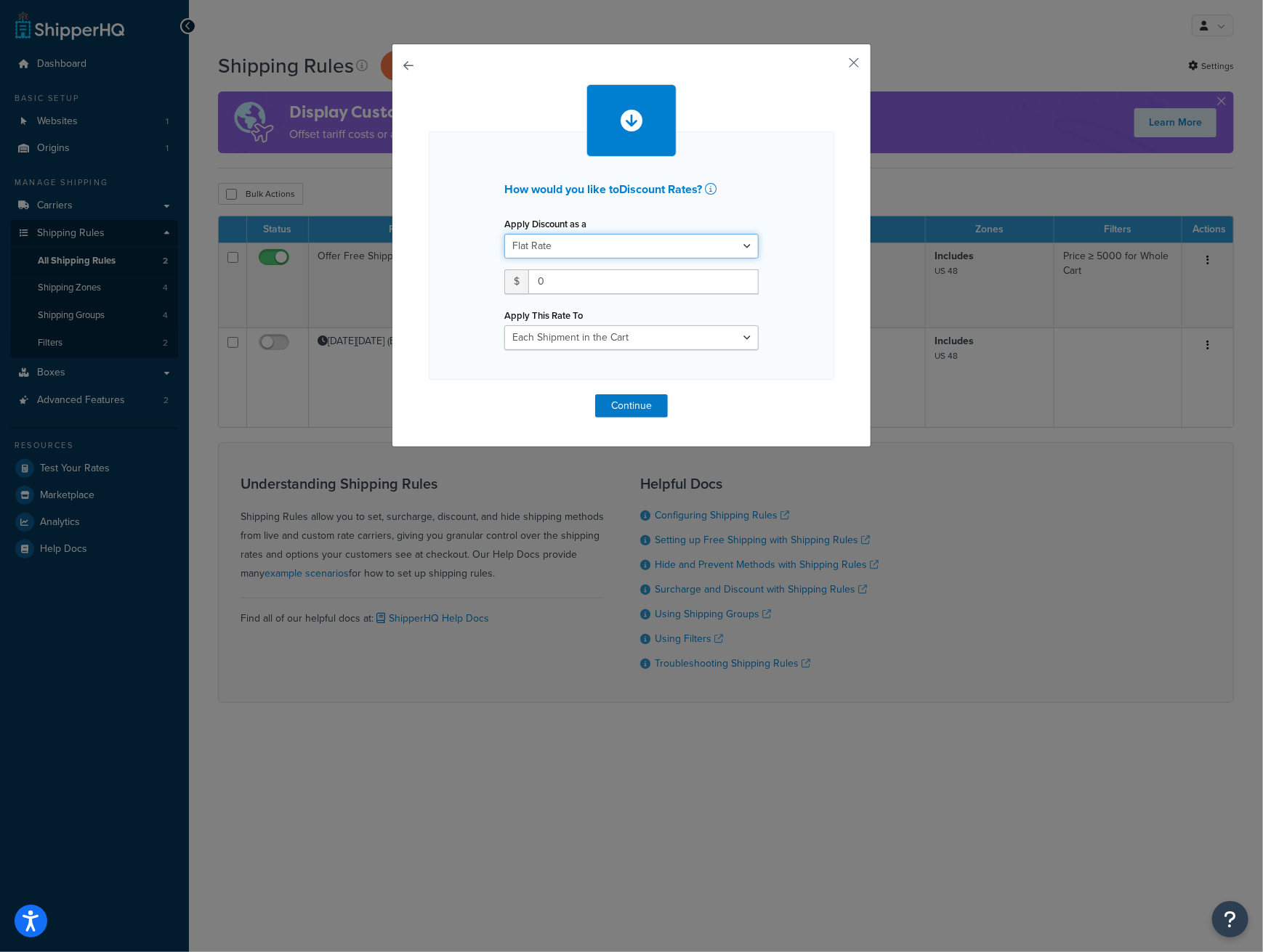
click at [617, 247] on select "Flat Rate Percentage Flat Rate & Percentage" at bounding box center [632, 245] width 254 height 25
click at [505, 234] on select "Flat Rate Percentage Flat Rate & Percentage" at bounding box center [632, 245] width 254 height 25
click at [579, 282] on input "0" at bounding box center [644, 281] width 231 height 25
drag, startPoint x: 580, startPoint y: 282, endPoint x: 527, endPoint y: 252, distance: 60.9
click at [505, 270] on div "$ 0" at bounding box center [632, 281] width 254 height 25
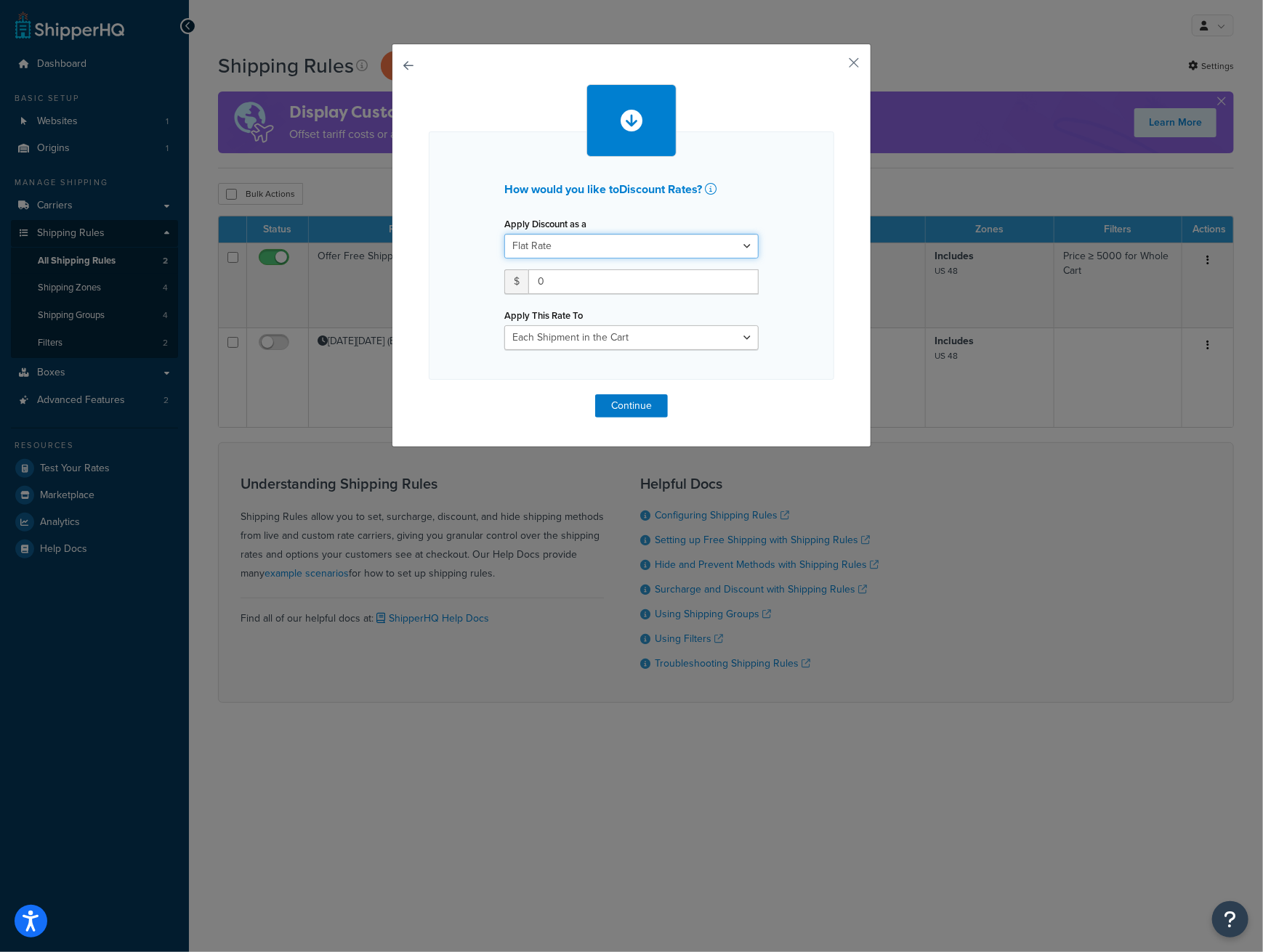
click at [539, 247] on select "Flat Rate Percentage Flat Rate & Percentage" at bounding box center [632, 245] width 254 height 25
drag, startPoint x: 864, startPoint y: 68, endPoint x: 857, endPoint y: 65, distance: 7.6
click at [864, 68] on div "How would you like to Discount Rates ? Apply Discount as a Flat Rate Percentage…" at bounding box center [631, 245] width 480 height 404
click at [834, 66] on button "button" at bounding box center [833, 68] width 4 height 4
